Goal: Transaction & Acquisition: Subscribe to service/newsletter

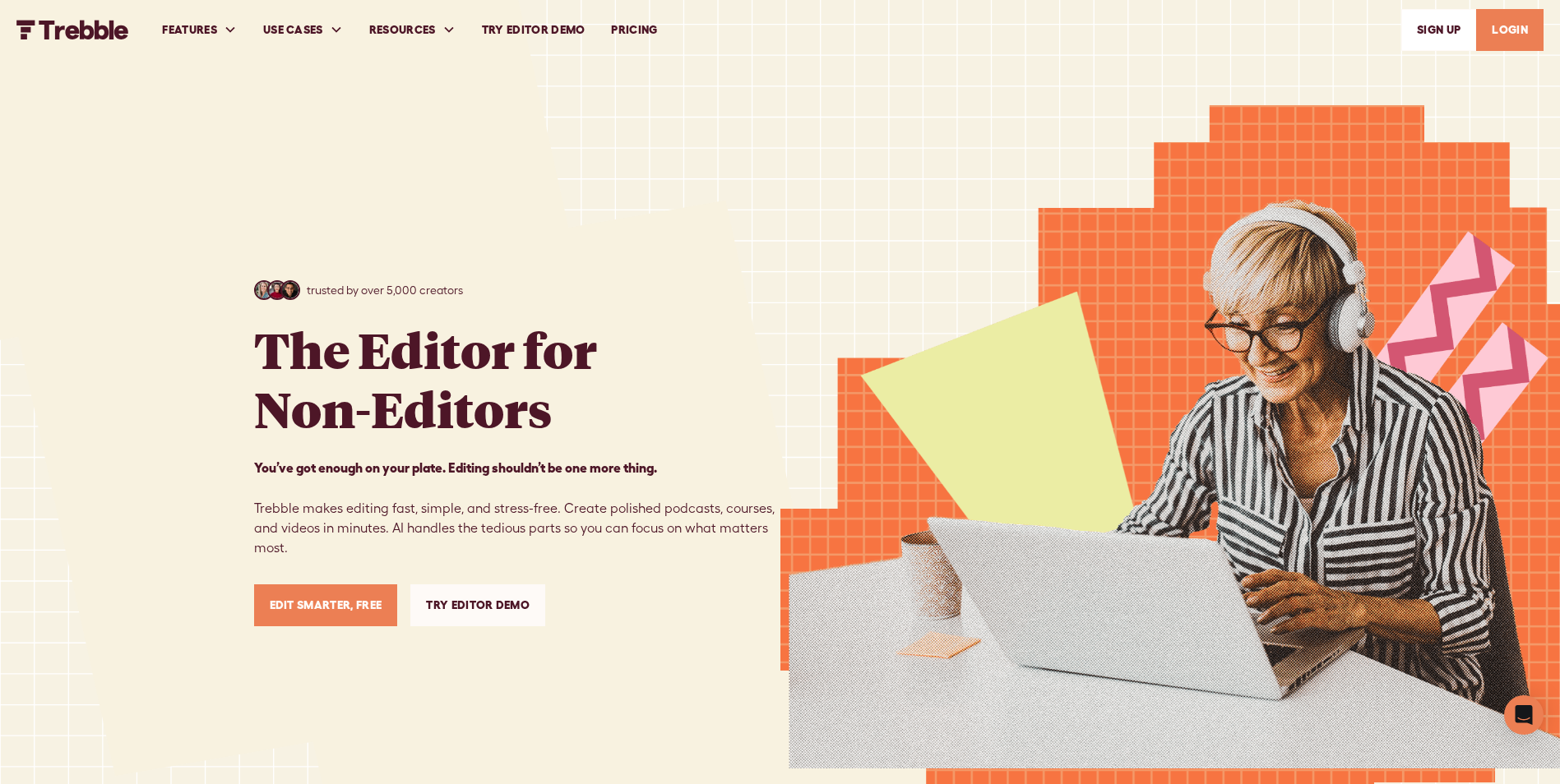
click at [366, 599] on link "Edit Smarter, Free" at bounding box center [326, 605] width 144 height 42
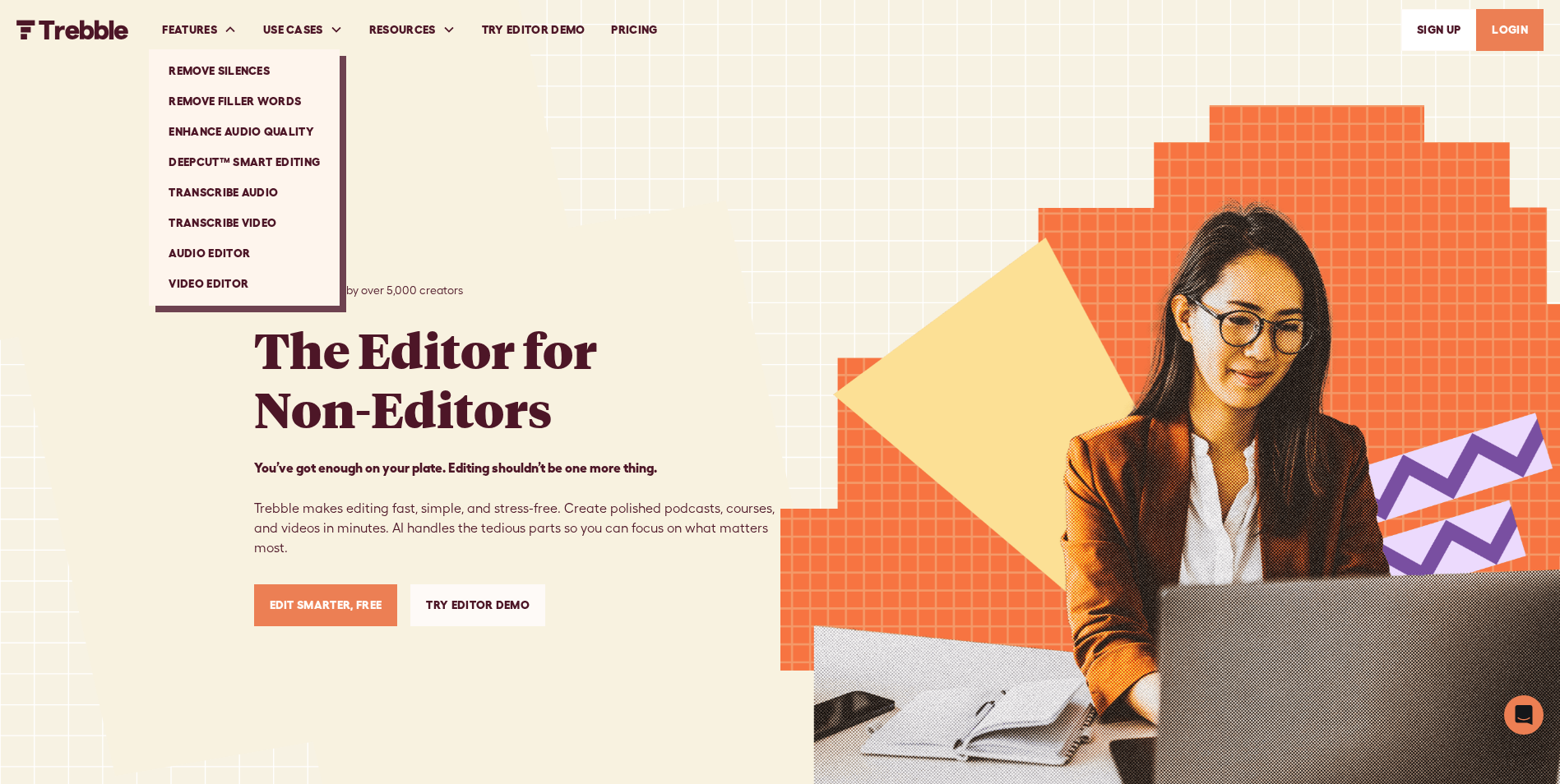
click at [209, 27] on div "FEATURES" at bounding box center [190, 29] width 55 height 17
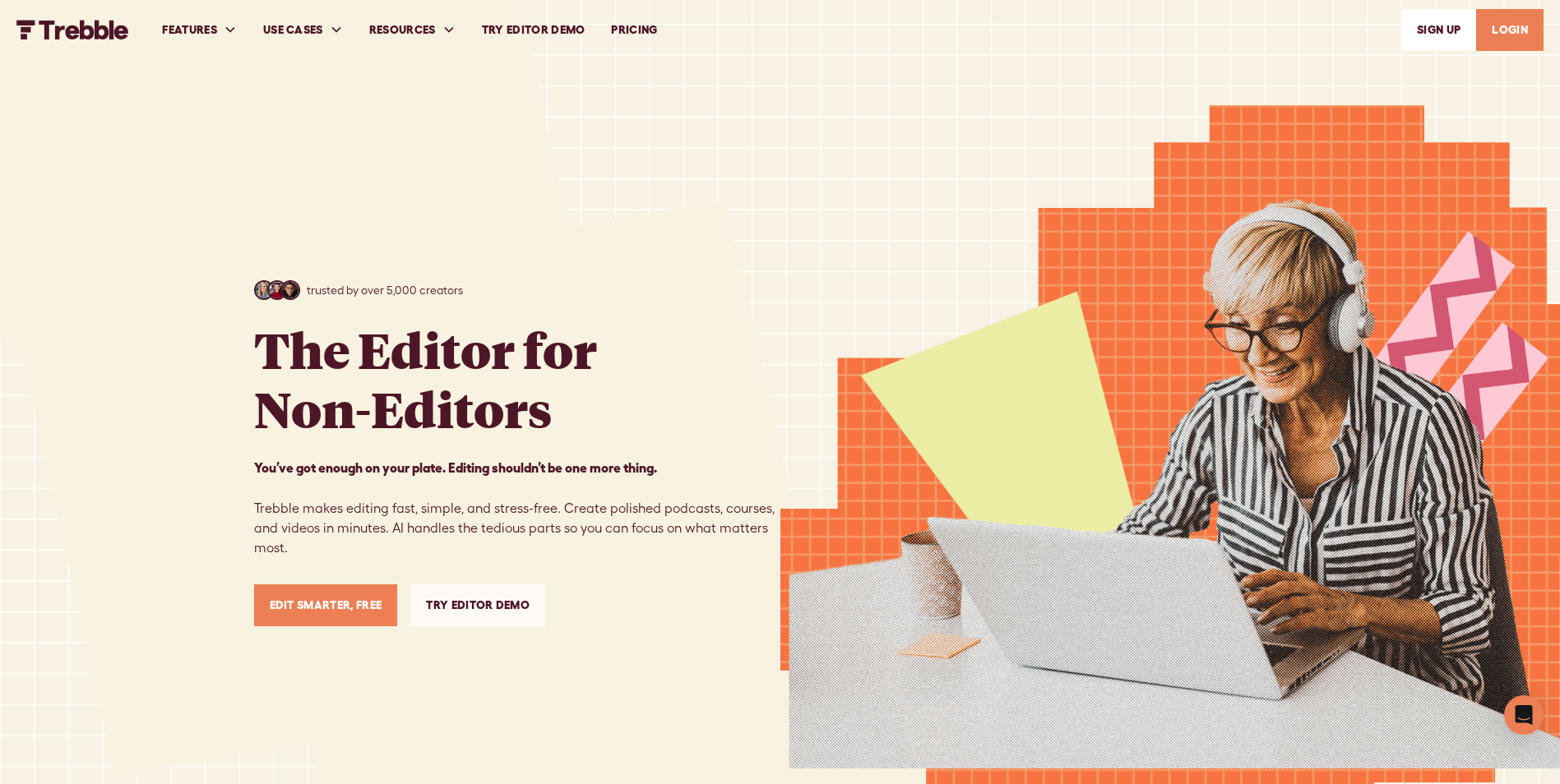
click at [633, 25] on link "PRICING" at bounding box center [634, 30] width 72 height 57
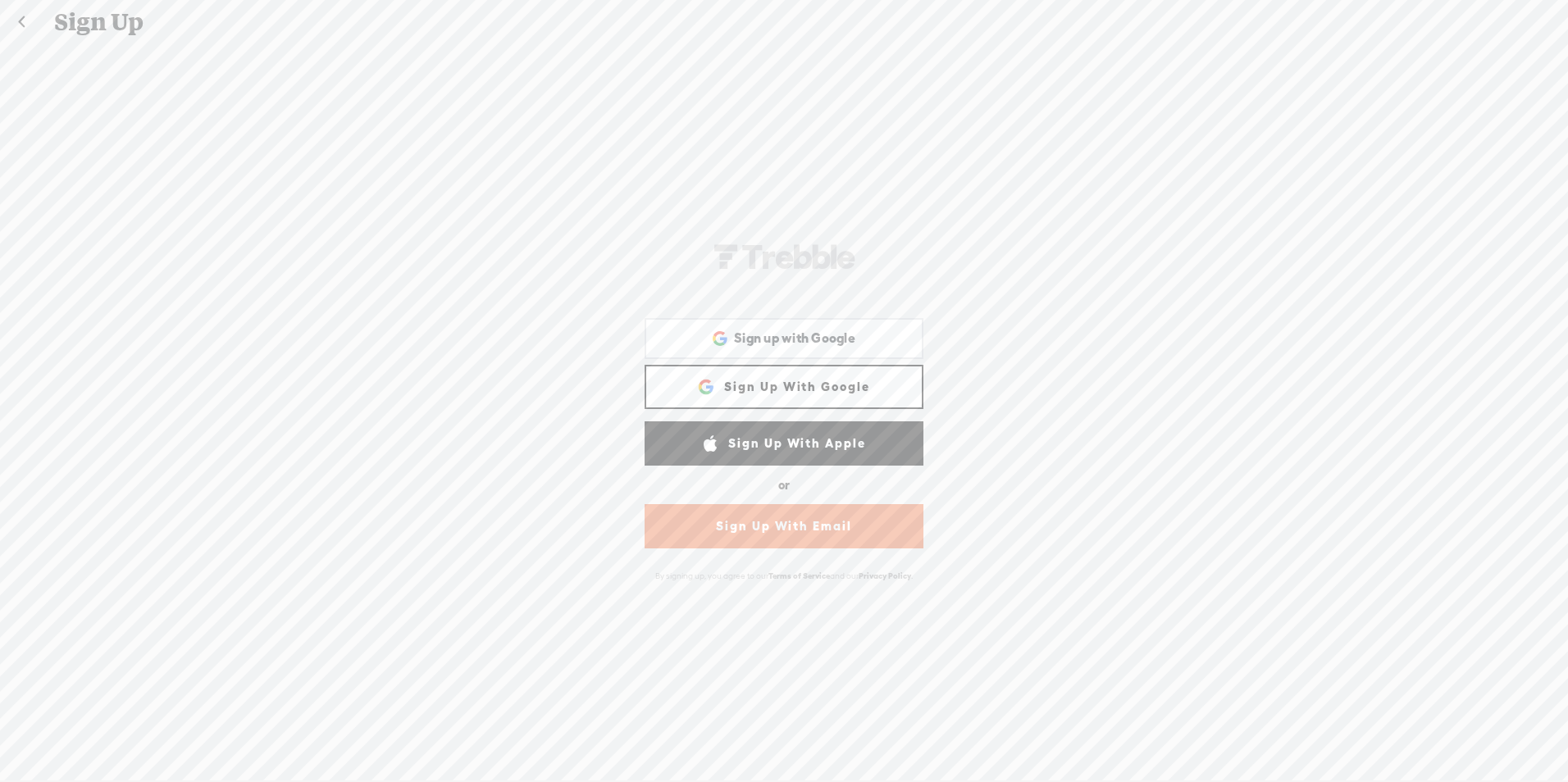
click at [80, 29] on div "Sign Up" at bounding box center [785, 22] width 1484 height 43
click at [26, 25] on link at bounding box center [21, 22] width 41 height 43
